Goal: Information Seeking & Learning: Learn about a topic

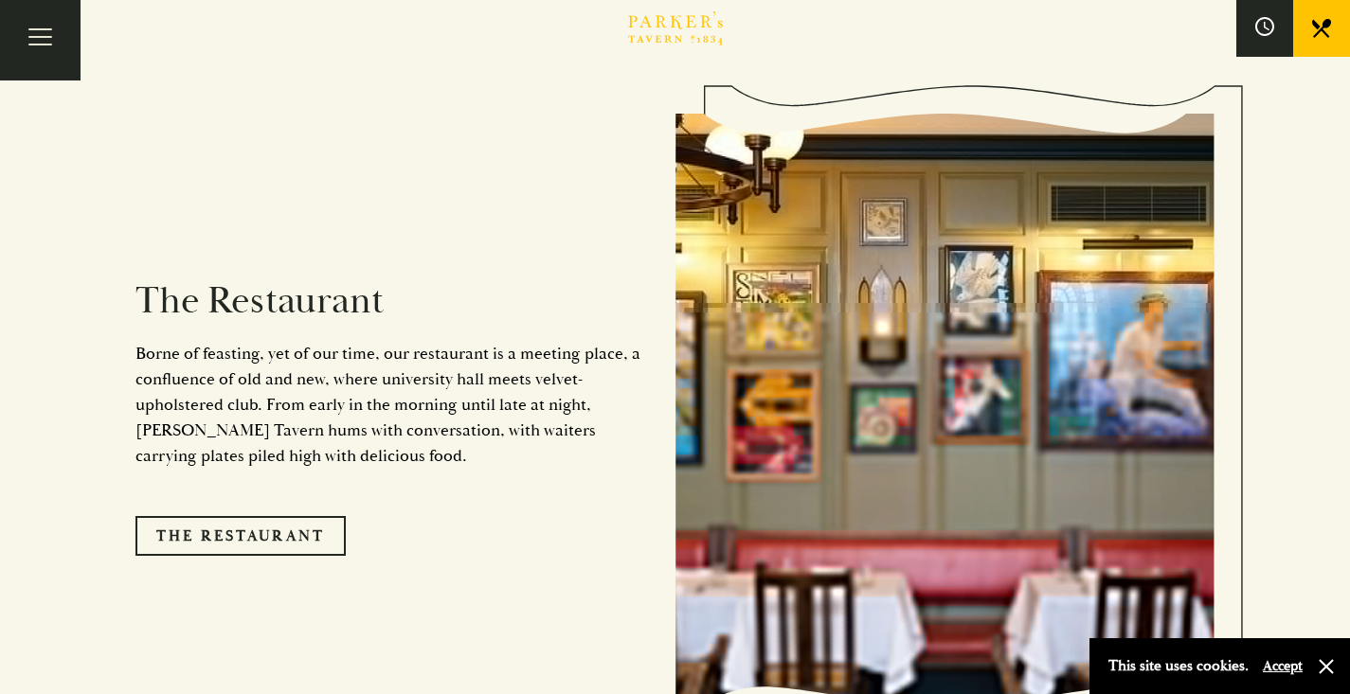
scroll to position [1552, 0]
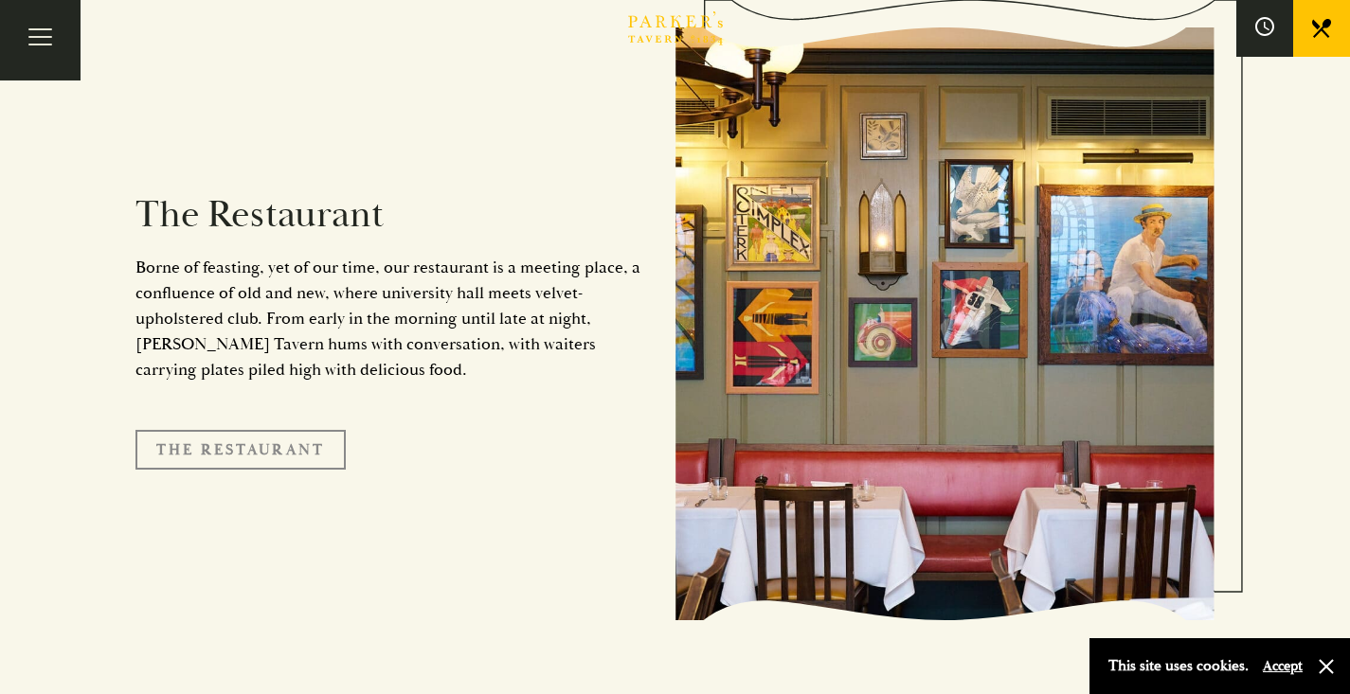
click at [278, 430] on link "The Restaurant" at bounding box center [240, 450] width 210 height 40
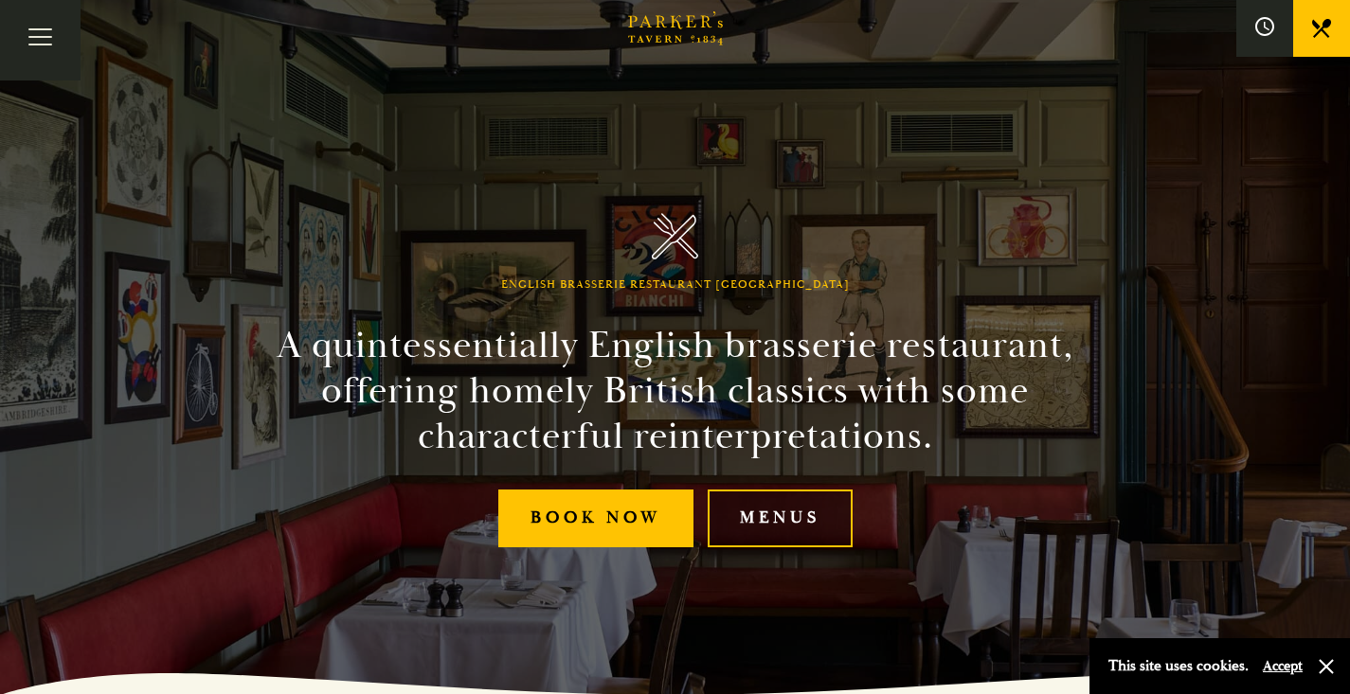
click at [809, 508] on link "Menus" at bounding box center [780, 519] width 145 height 58
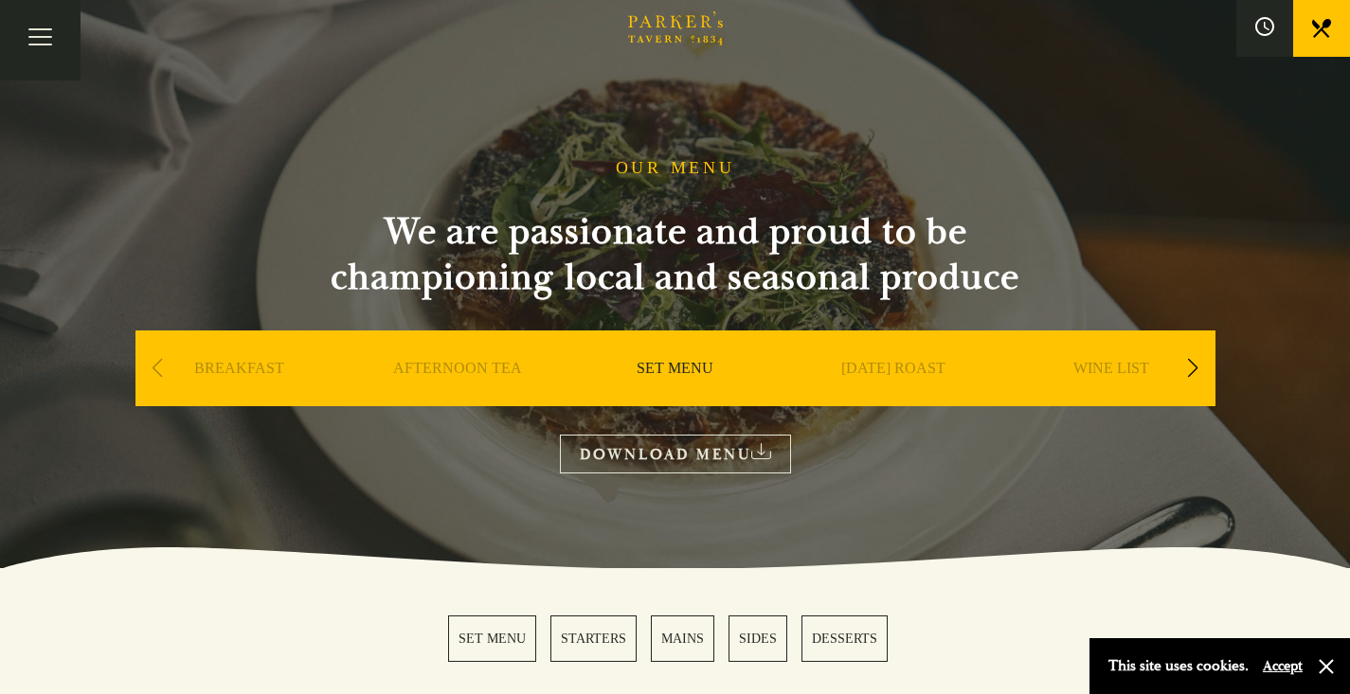
click at [689, 652] on link "MAINS" at bounding box center [682, 639] width 63 height 46
click at [472, 369] on link "AFTERNOON TEA" at bounding box center [457, 397] width 129 height 76
click at [256, 366] on link "BREAKFAST" at bounding box center [239, 397] width 90 height 76
